Goal: Information Seeking & Learning: Find specific fact

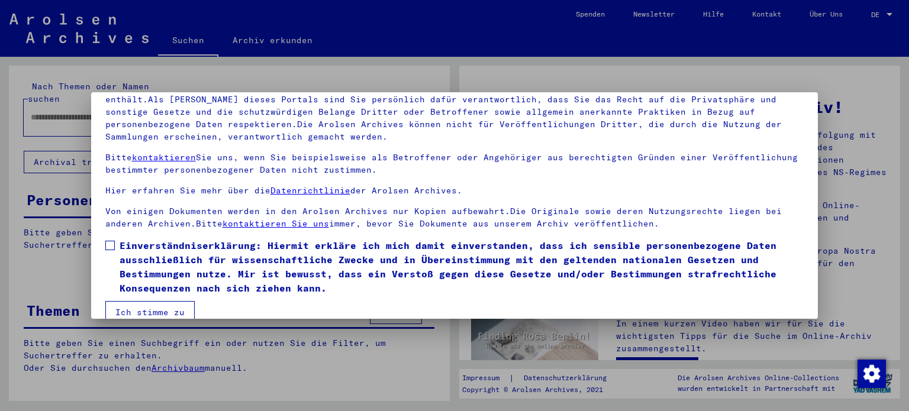
scroll to position [100, 0]
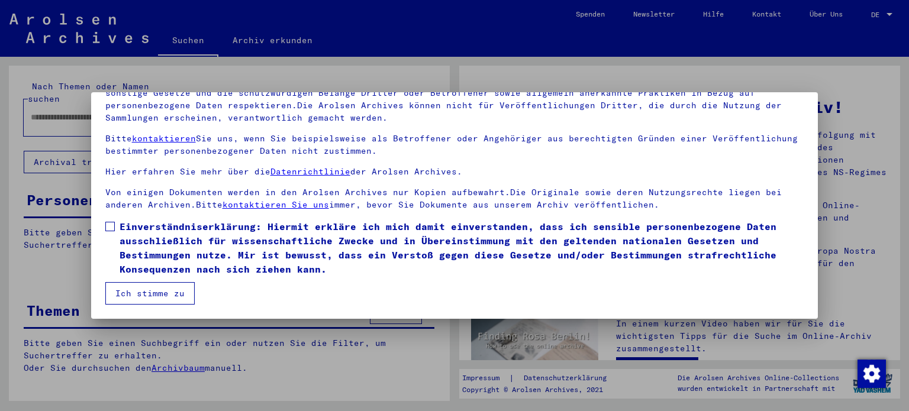
click at [102, 221] on mat-dialog-content "Unsere Nutzungsbedingungen wurden durch den Internationalen Ausschuss als obers…" at bounding box center [454, 170] width 727 height 267
click at [106, 227] on span at bounding box center [109, 226] width 9 height 9
click at [150, 301] on button "Ich stimme zu" at bounding box center [149, 293] width 89 height 22
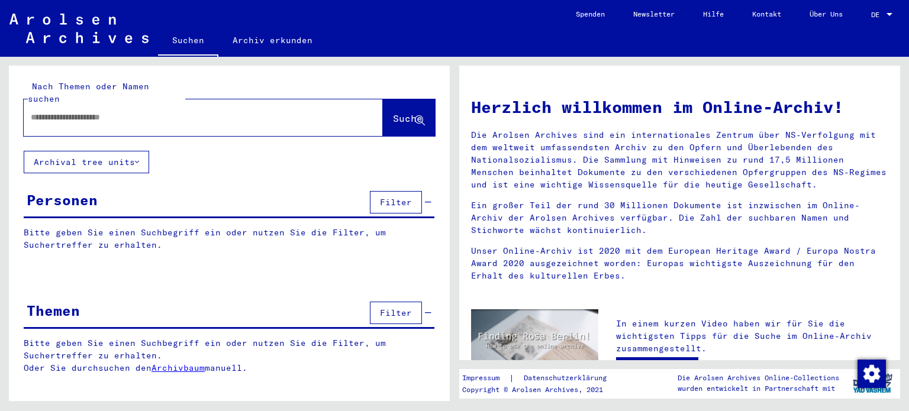
click at [157, 111] on input "text" at bounding box center [189, 117] width 316 height 12
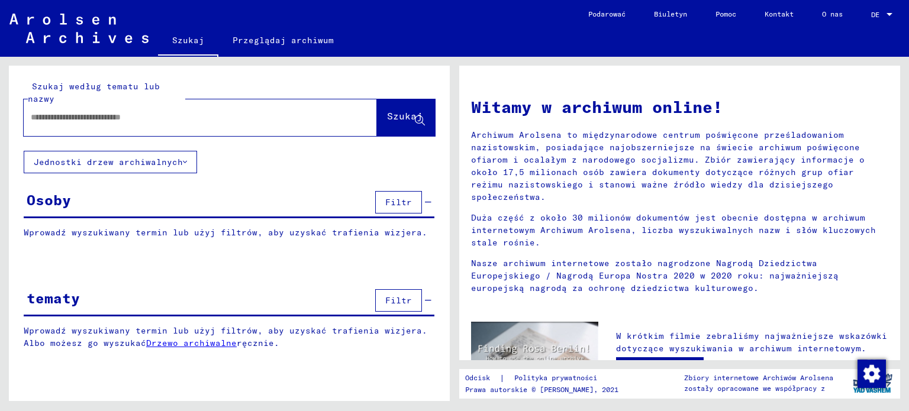
click at [212, 119] on input "text" at bounding box center [186, 117] width 311 height 12
click at [188, 160] on button "Jednostki drzew archiwalnych" at bounding box center [110, 162] width 173 height 22
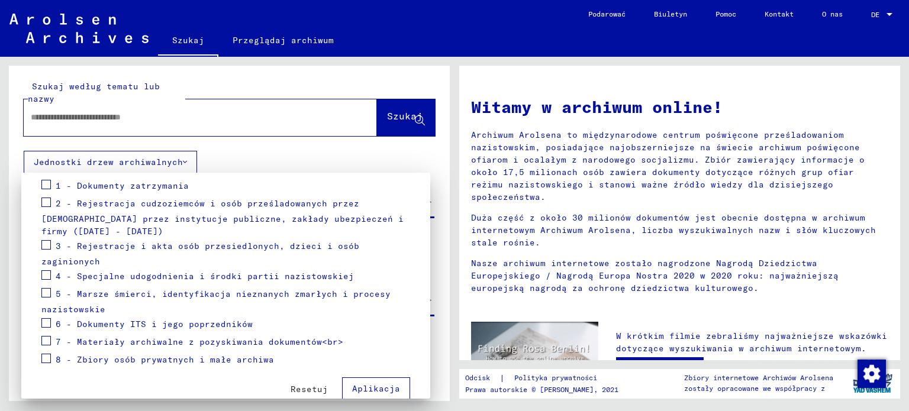
scroll to position [166, 0]
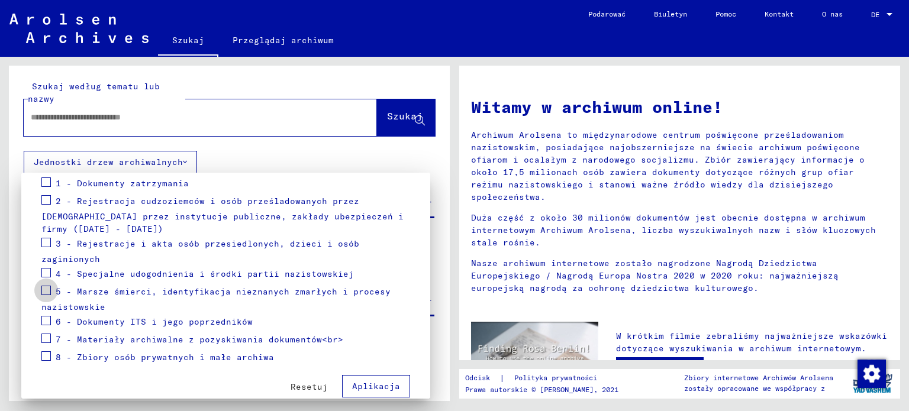
click at [50, 286] on span at bounding box center [45, 290] width 9 height 9
click at [133, 122] on div at bounding box center [454, 205] width 909 height 411
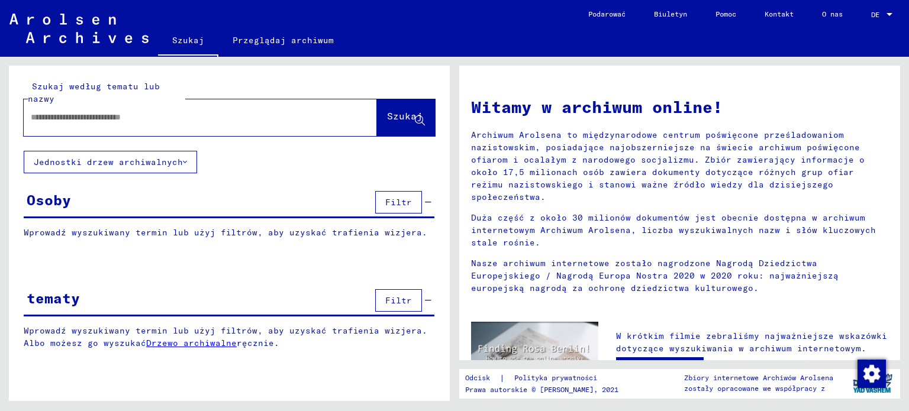
click at [152, 165] on font "Jednostki drzew archiwalnych" at bounding box center [108, 162] width 149 height 11
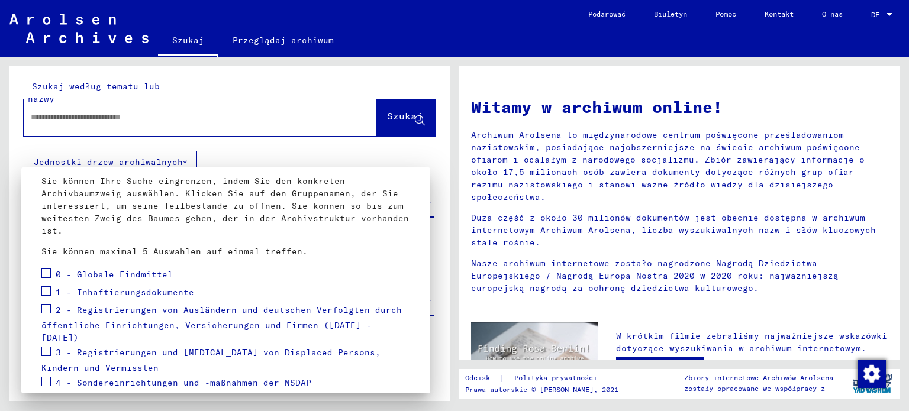
scroll to position [171, 0]
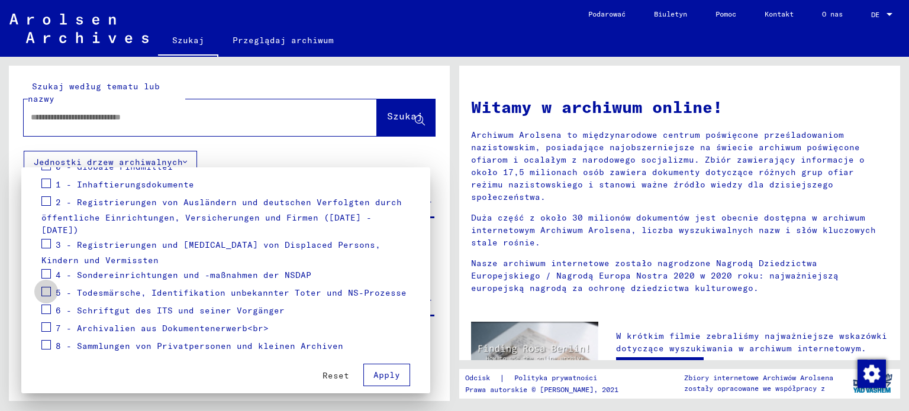
click at [47, 287] on span at bounding box center [45, 291] width 9 height 9
click at [379, 368] on button "Apply" at bounding box center [386, 375] width 47 height 22
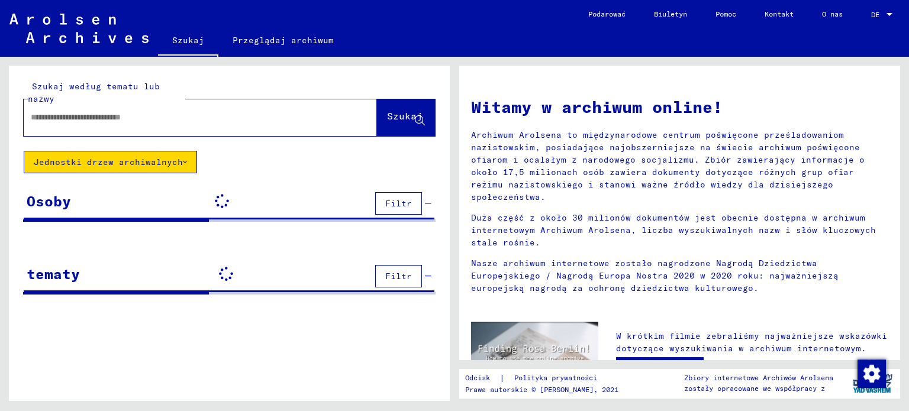
click at [190, 117] on input "text" at bounding box center [186, 117] width 311 height 12
type input "*********"
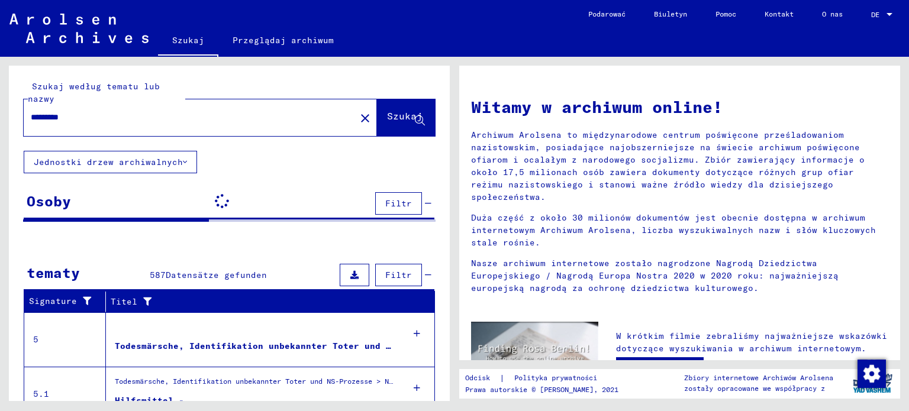
click at [387, 119] on font "Szukaj" at bounding box center [404, 116] width 35 height 12
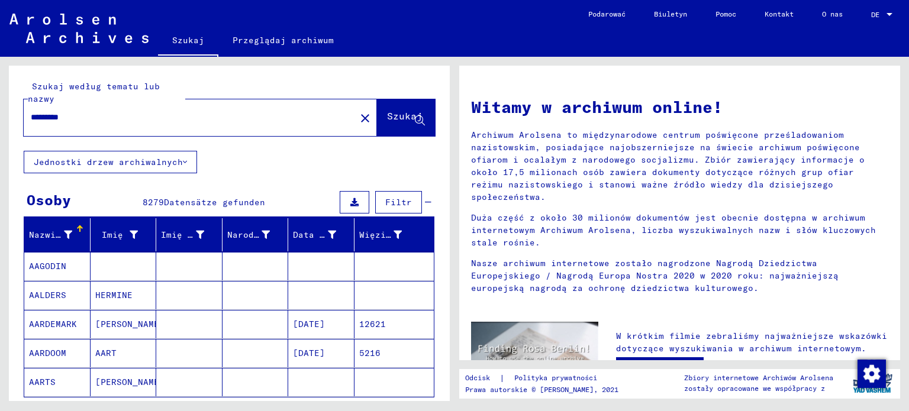
scroll to position [99, 0]
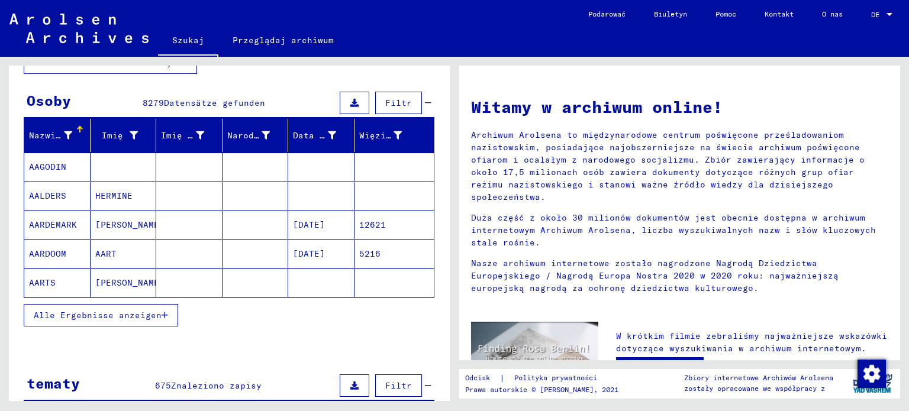
click at [166, 313] on icon "button" at bounding box center [164, 315] width 7 height 8
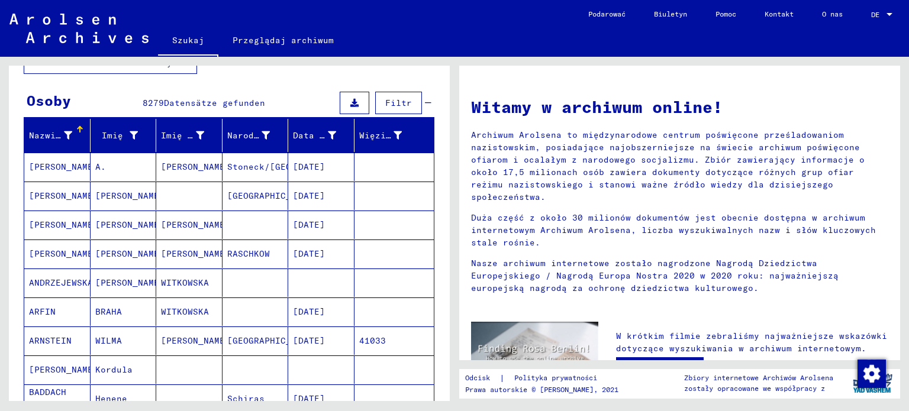
click at [166, 313] on mat-cell "WITKOWSKA" at bounding box center [189, 312] width 66 height 28
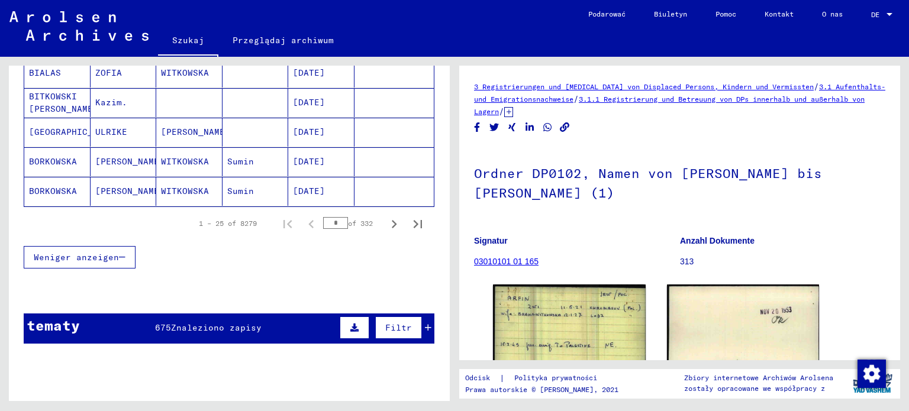
scroll to position [880, 0]
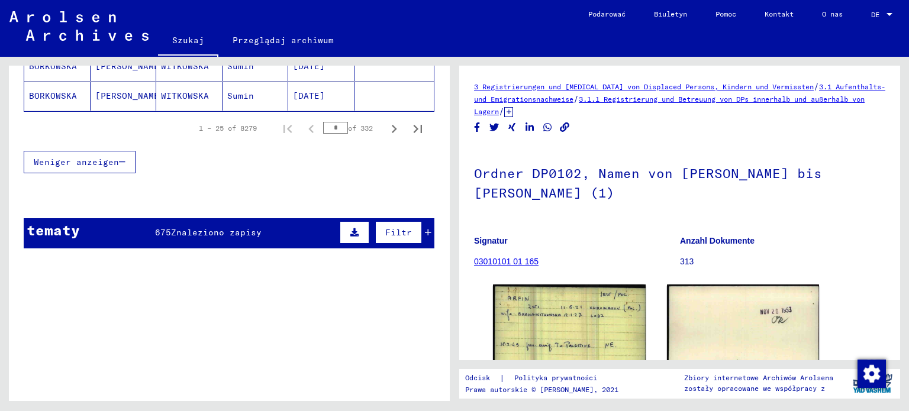
click at [101, 157] on span "Weniger anzeigen" at bounding box center [76, 162] width 85 height 11
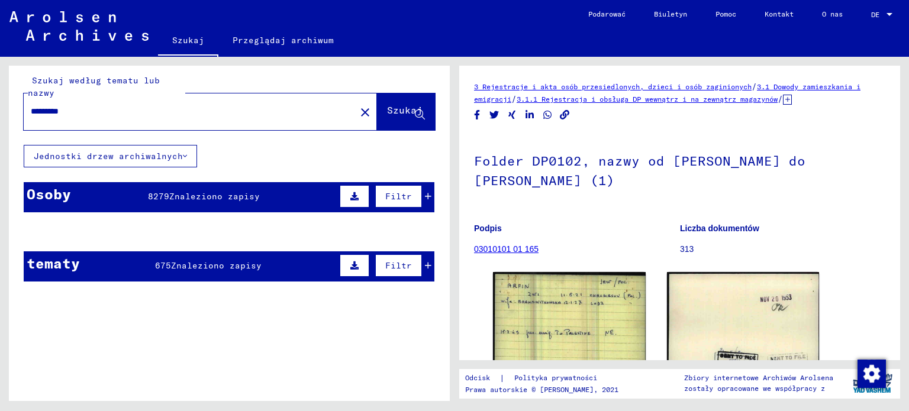
scroll to position [0, 0]
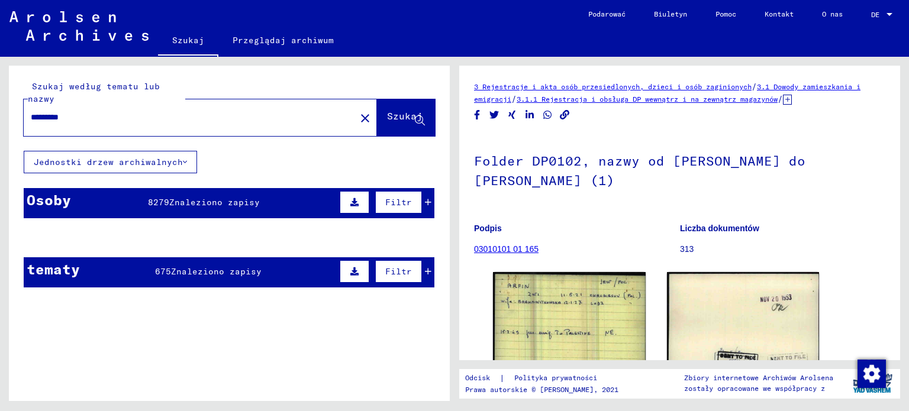
click at [293, 108] on div "*********" at bounding box center [186, 117] width 325 height 27
click at [358, 118] on mat-icon "close" at bounding box center [365, 118] width 14 height 14
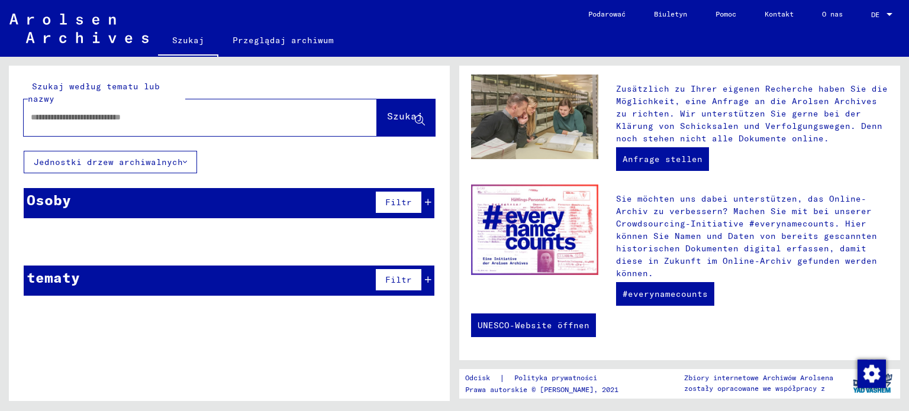
scroll to position [64, 0]
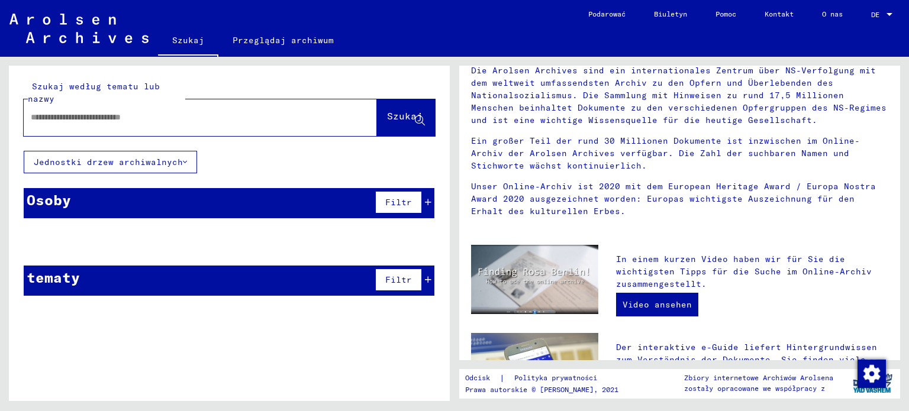
click at [128, 205] on div "Osoby Filtr" at bounding box center [229, 203] width 411 height 30
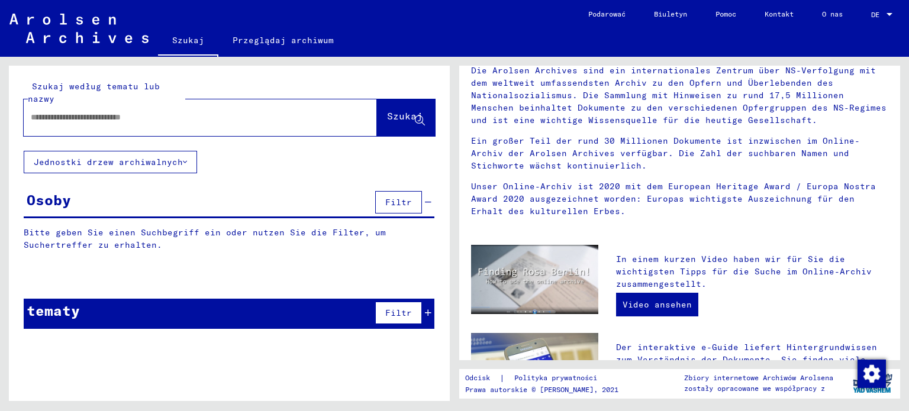
scroll to position [0, 0]
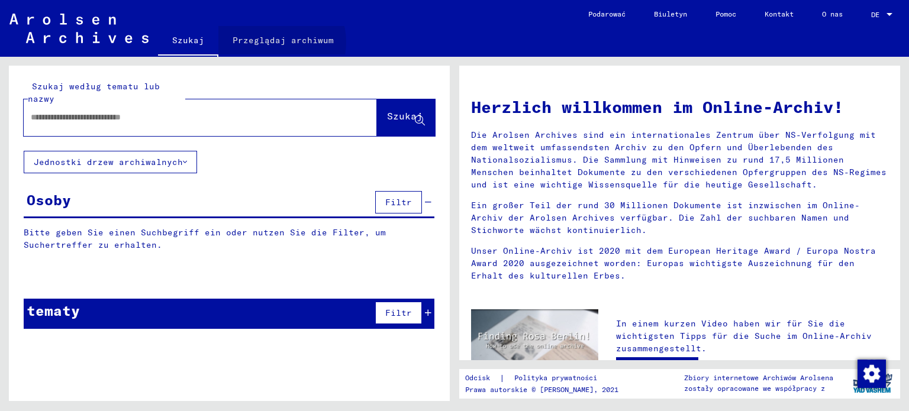
click at [184, 42] on font "Szukaj" at bounding box center [188, 40] width 32 height 11
click at [160, 115] on input "text" at bounding box center [186, 117] width 311 height 12
click at [224, 118] on input "text" at bounding box center [186, 117] width 311 height 12
type input "**********"
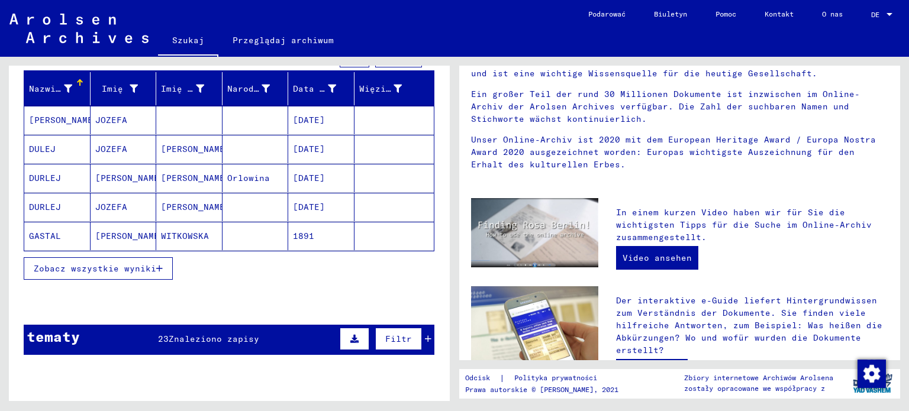
scroll to position [147, 0]
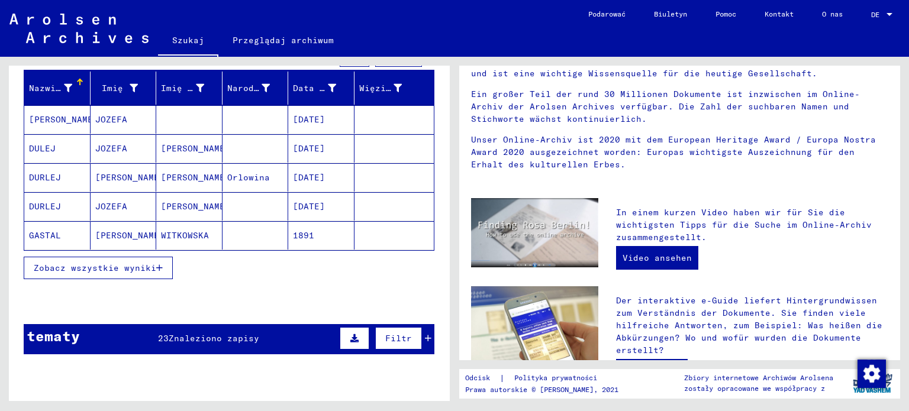
click at [131, 270] on font "Zobacz wszystkie wyniki" at bounding box center [95, 268] width 122 height 11
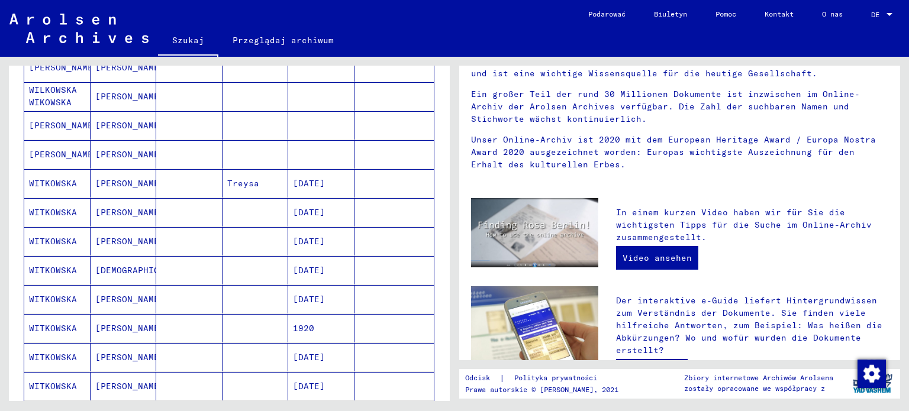
scroll to position [549, 0]
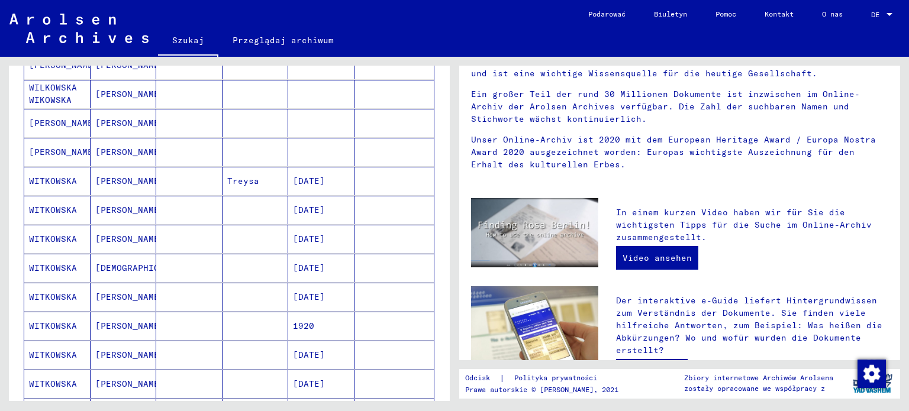
click at [314, 270] on font "[DATE]" at bounding box center [309, 268] width 32 height 12
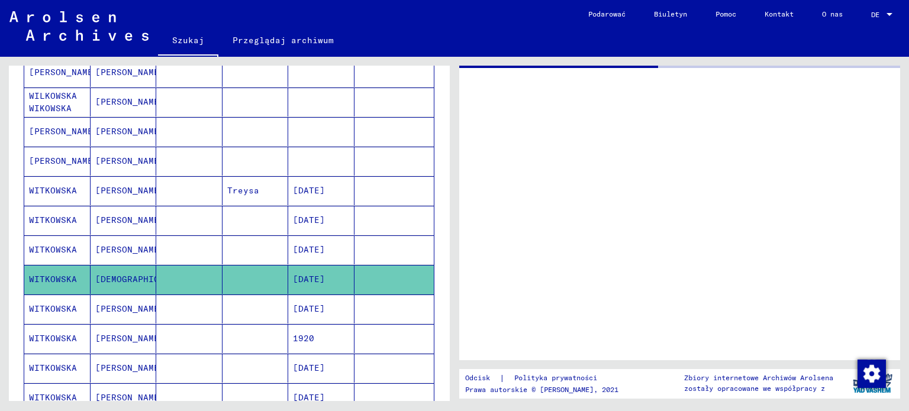
scroll to position [555, 0]
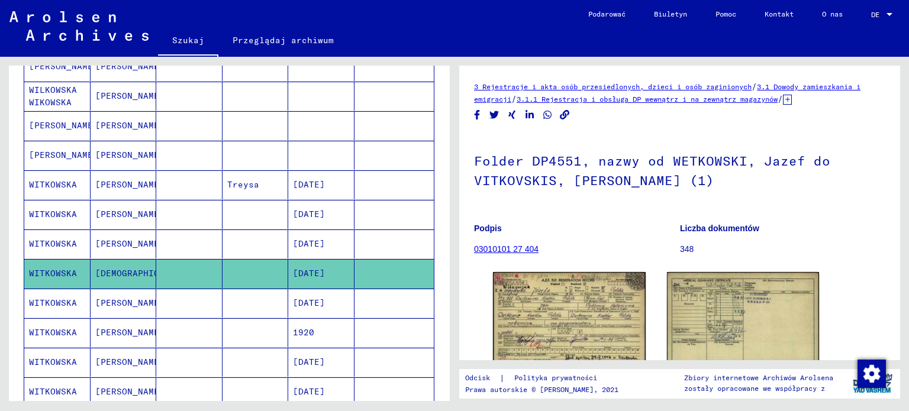
click at [316, 238] on font "[DATE]" at bounding box center [309, 243] width 32 height 11
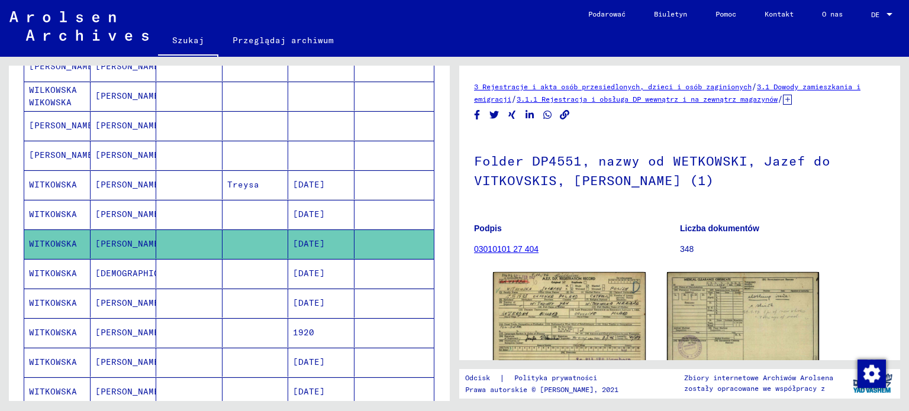
click at [777, 101] on font "3.1.1 Rejestracja i obsługa DP wewnątrz i na zewnątrz magazynów" at bounding box center [646, 99] width 261 height 9
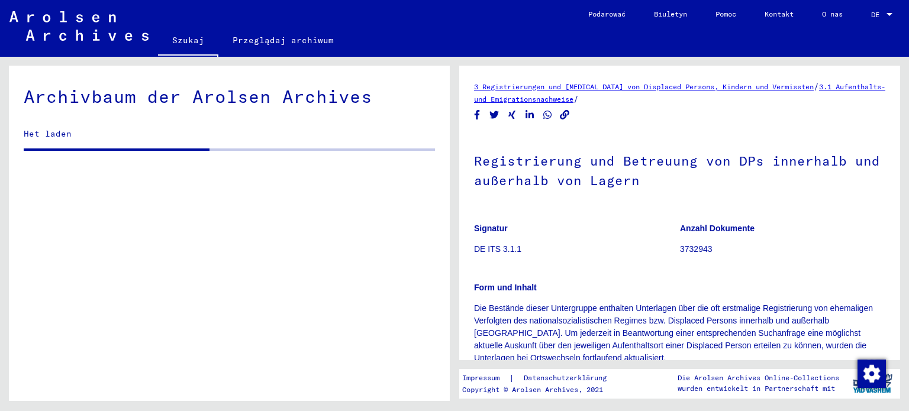
scroll to position [9, 0]
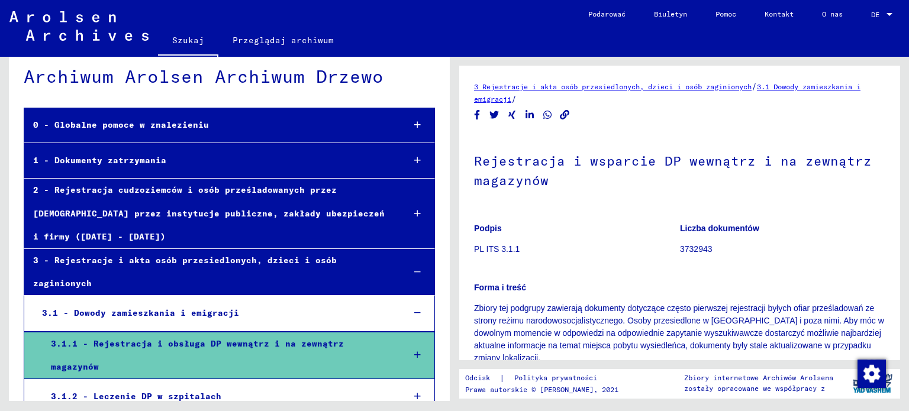
drag, startPoint x: 451, startPoint y: 179, endPoint x: 452, endPoint y: 189, distance: 9.5
click at [452, 189] on div "Archiwum Arolsen Archiwum Drzewo 0 - Globalne pomoce w znalezieniu 1 - Dokument…" at bounding box center [227, 220] width 454 height 344
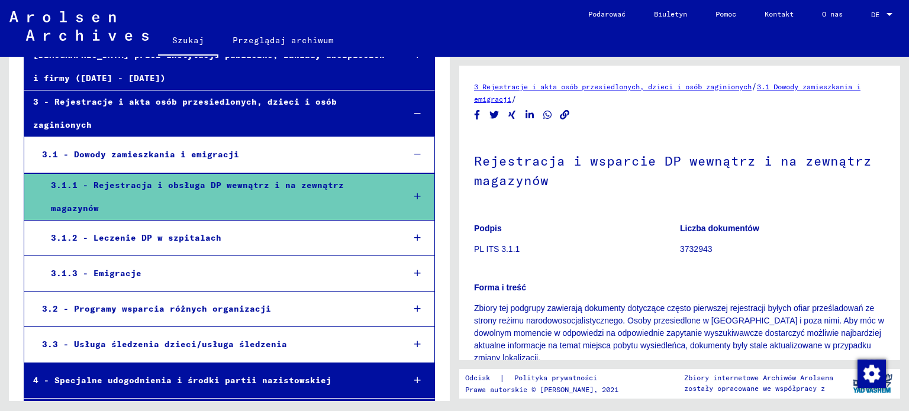
scroll to position [180, 0]
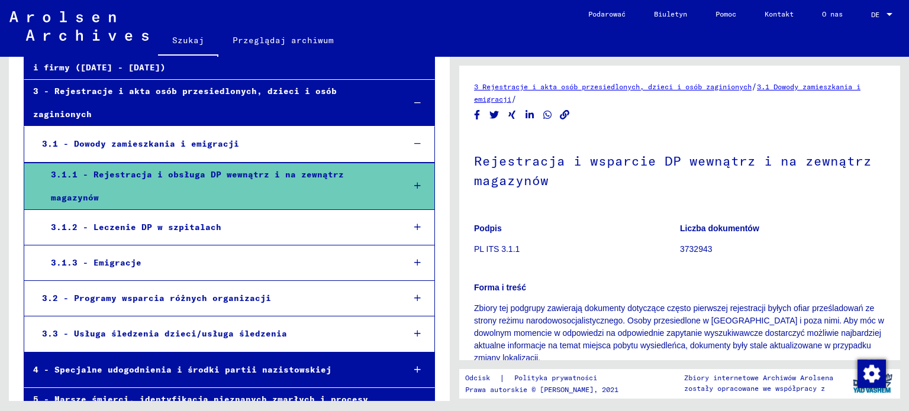
click at [405, 215] on div at bounding box center [417, 227] width 34 height 35
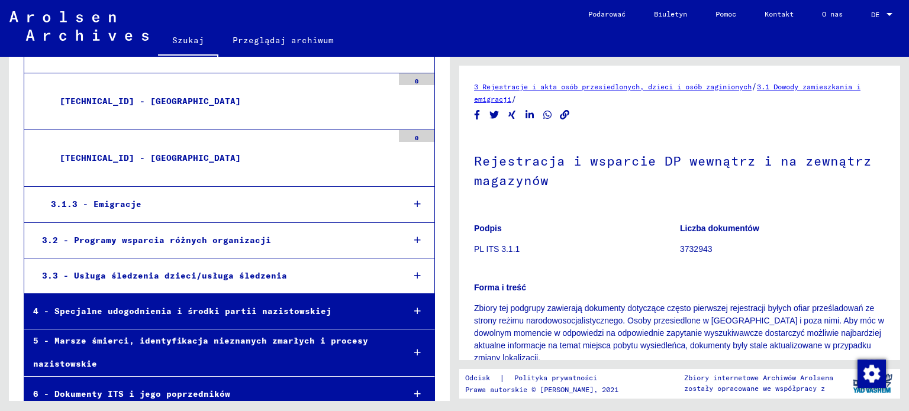
scroll to position [2009, 0]
